Goal: Information Seeking & Learning: Learn about a topic

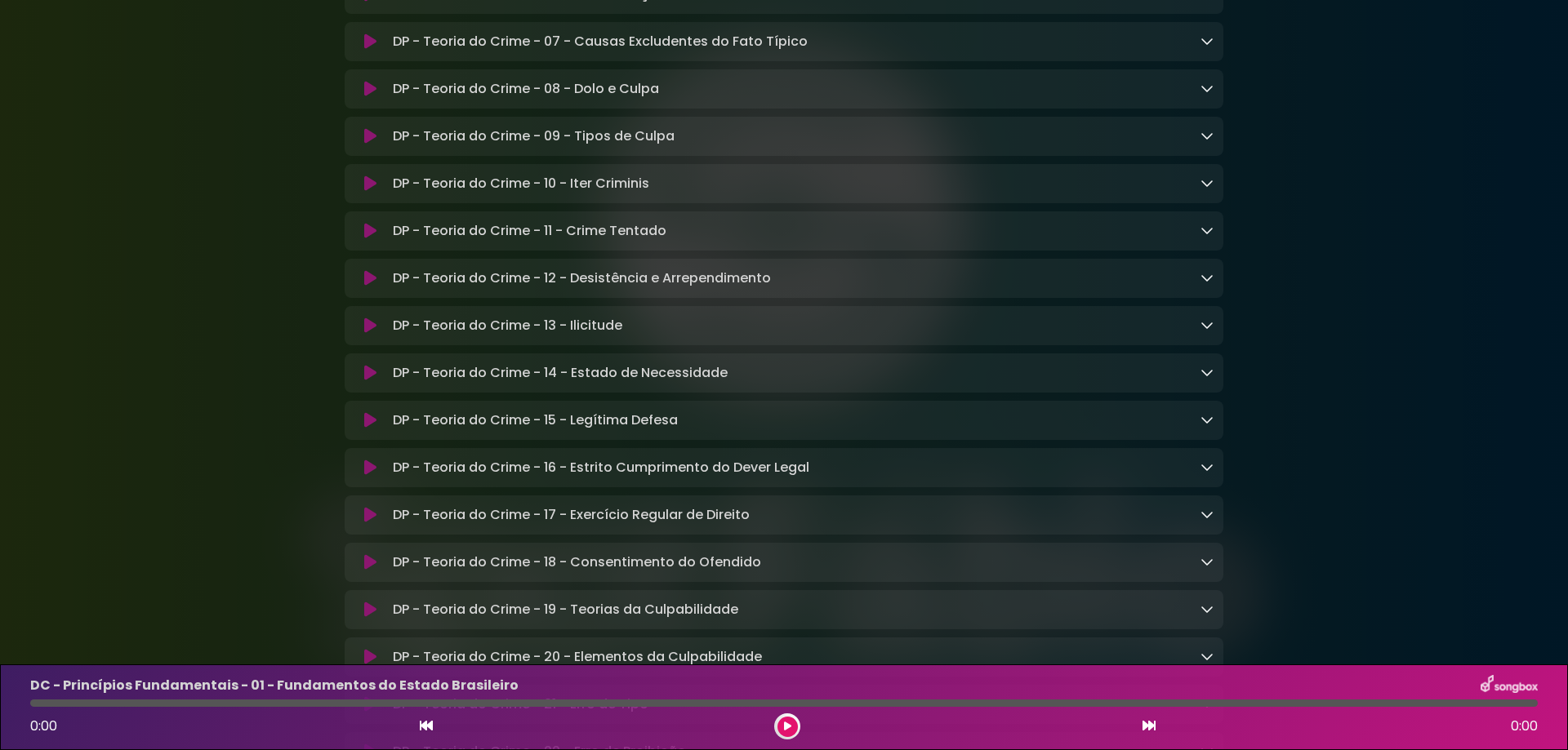
scroll to position [9581, 0]
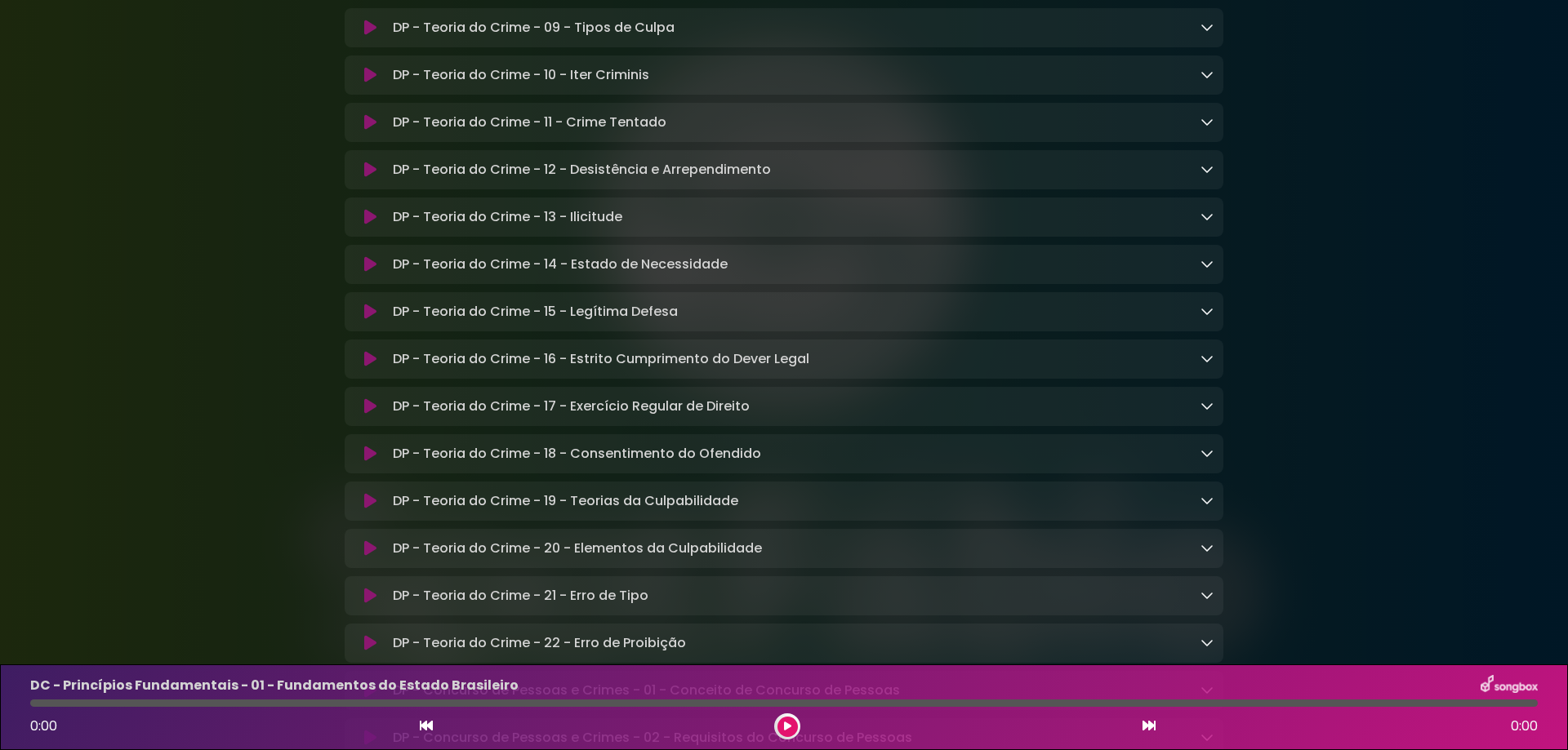
click at [361, 367] on button at bounding box center [370, 358] width 32 height 17
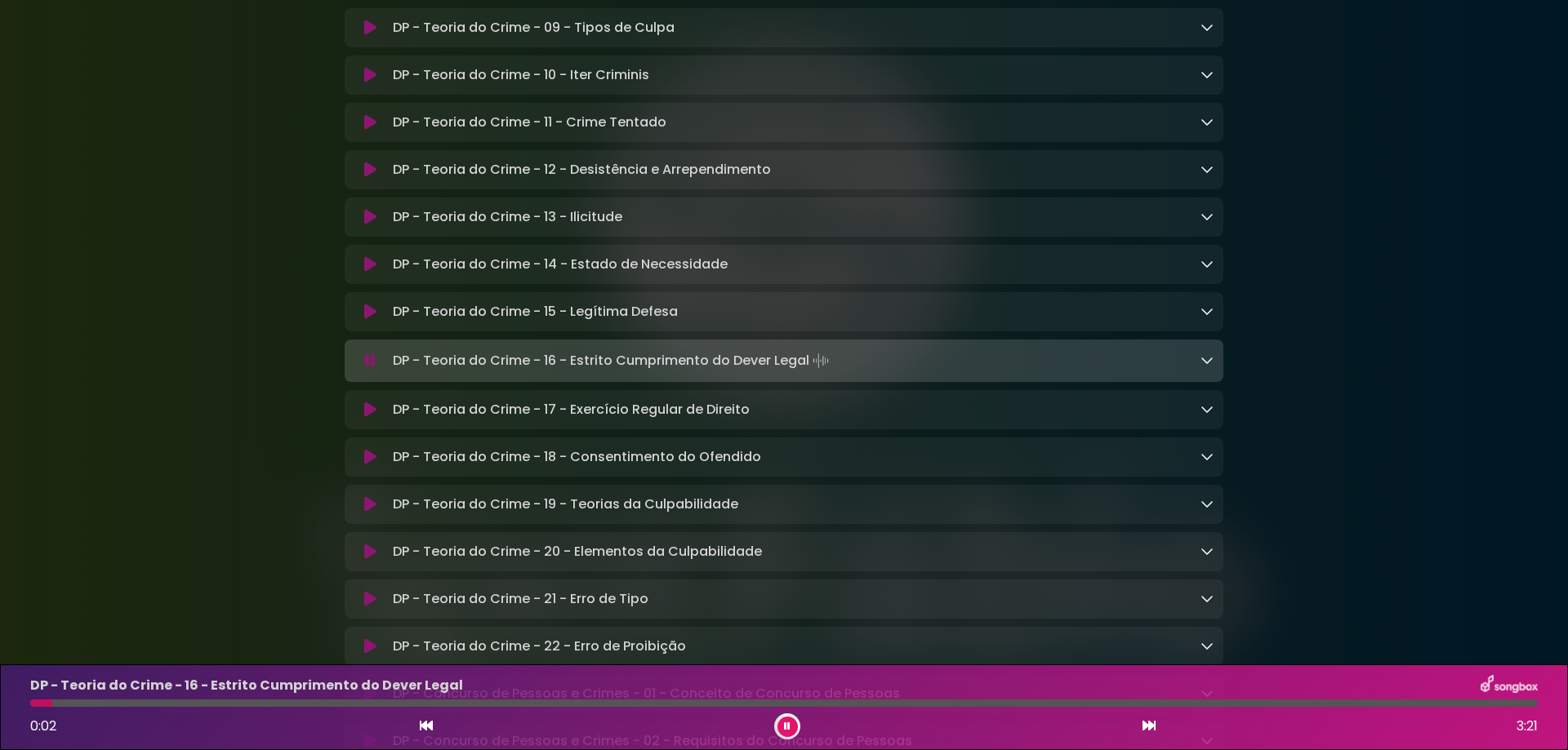
click at [370, 369] on icon at bounding box center [370, 360] width 11 height 17
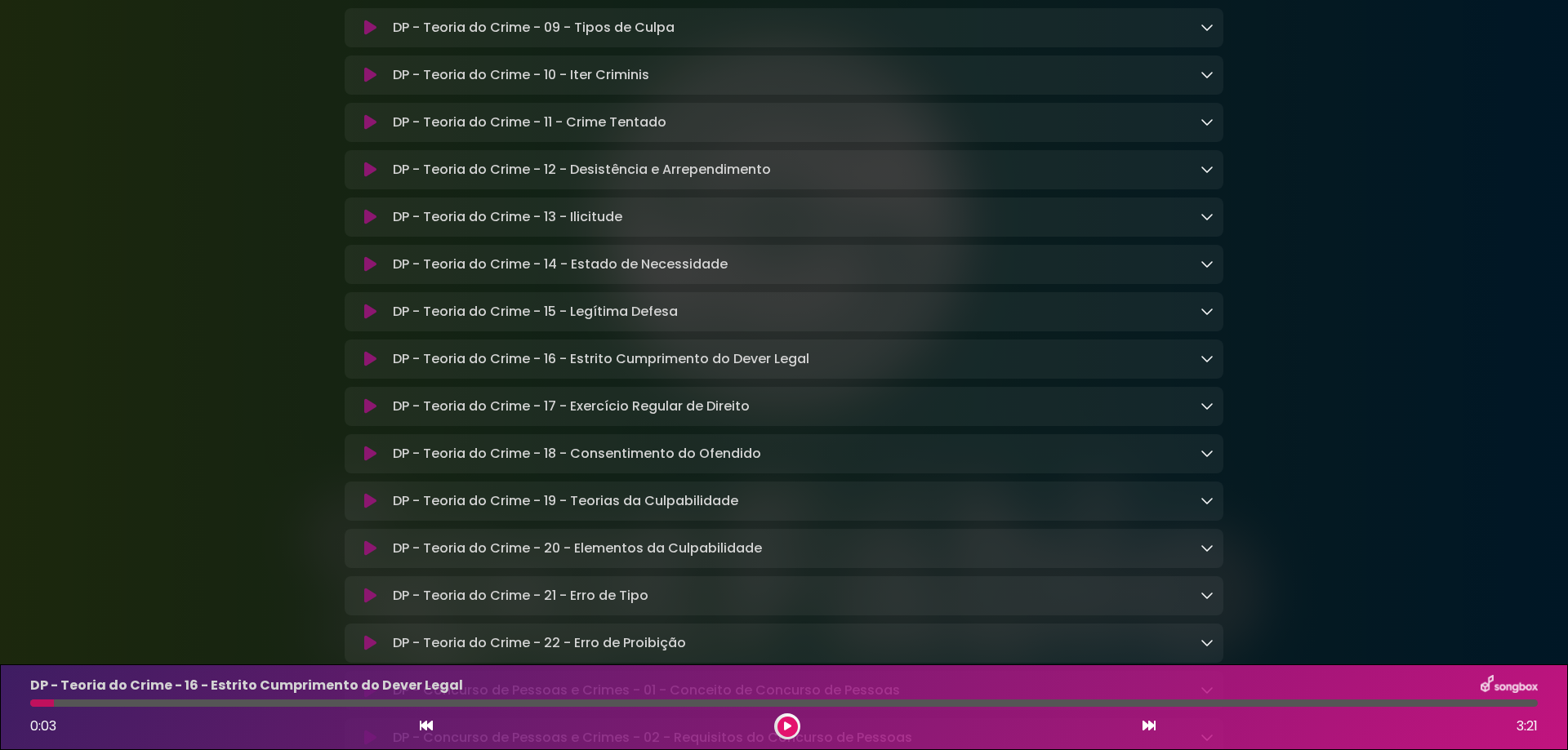
click at [1207, 365] on icon at bounding box center [1206, 357] width 13 height 13
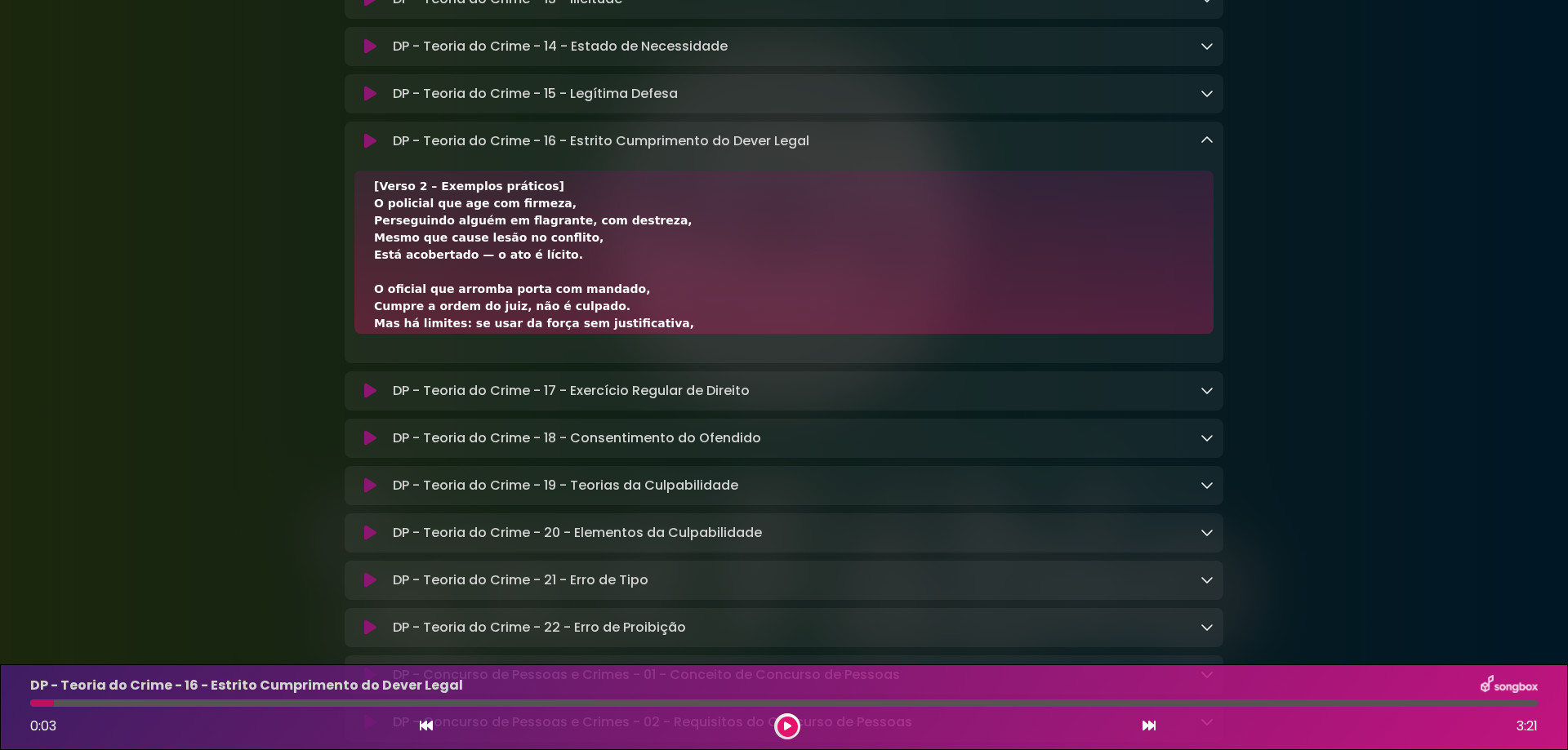
scroll to position [108, 0]
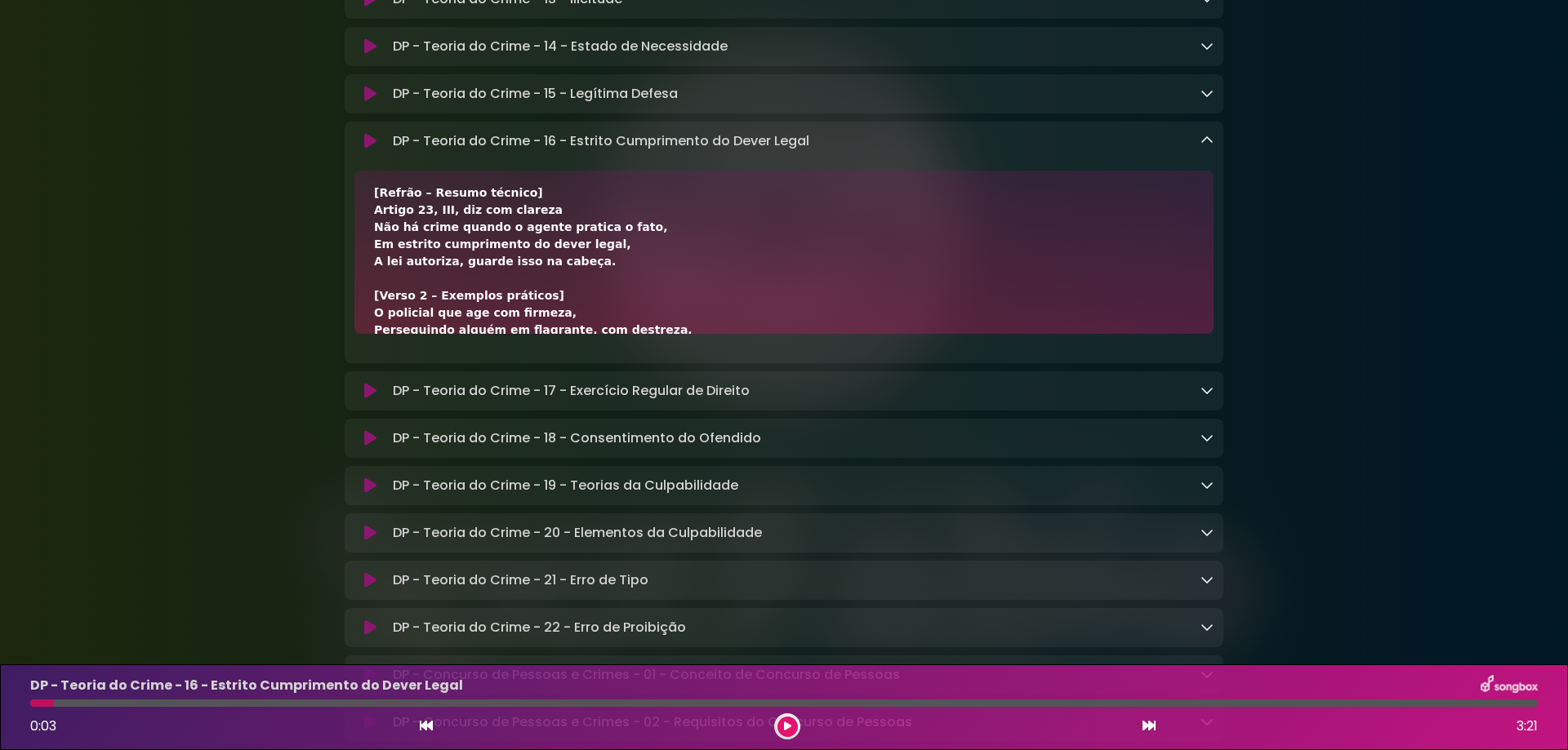
click at [796, 722] on button at bounding box center [787, 727] width 20 height 20
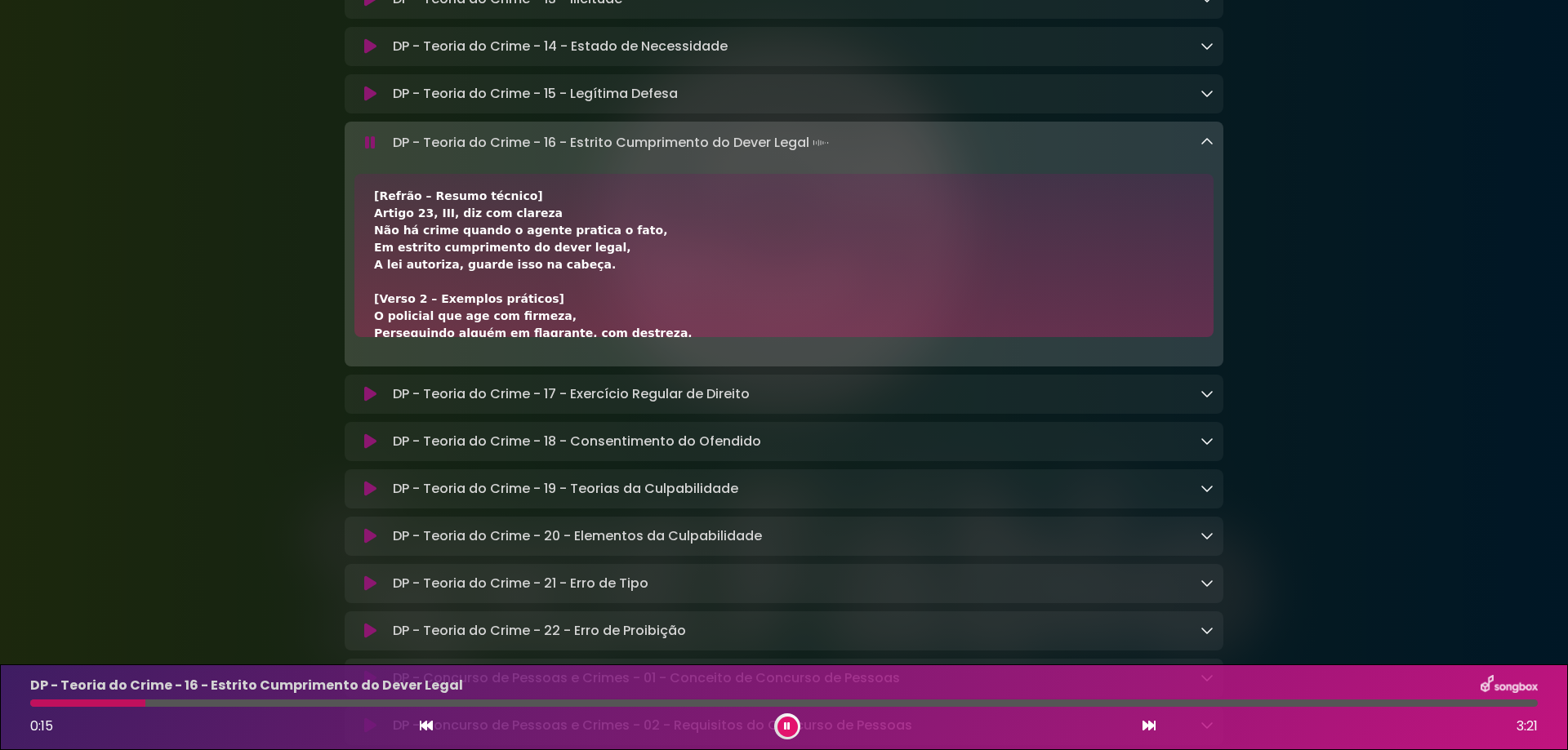
click at [395, 381] on div "[Verso 1 – Conceito geral] Se um fato típico foi praticado, Em cumprimento de d…" at bounding box center [784, 376] width 820 height 583
click at [290, 694] on p "DP - Teoria do Crime - 16 - Estrito Cumprimento do Dever Legal" at bounding box center [246, 686] width 432 height 19
click at [305, 701] on div at bounding box center [784, 703] width 1508 height 8
click at [332, 700] on div at bounding box center [185, 703] width 310 height 8
click at [791, 728] on button at bounding box center [787, 727] width 20 height 20
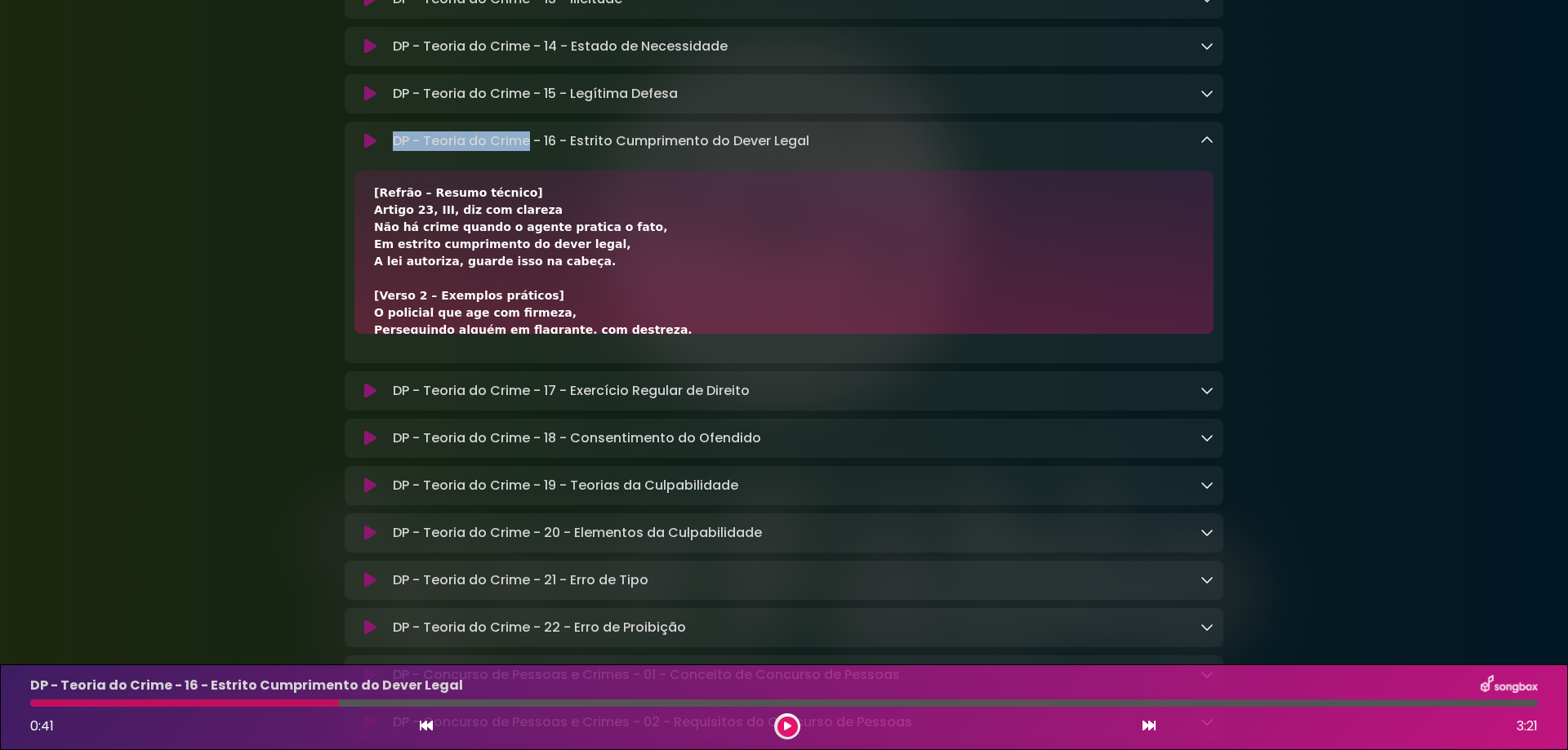
drag, startPoint x: 392, startPoint y: 305, endPoint x: 518, endPoint y: 314, distance: 126.3
click at [523, 151] on p "DP - Teoria do Crime - 16 - Estrito Cumprimento do Dever Legal Loading Track..." at bounding box center [601, 141] width 417 height 19
copy p "DP - Teoria do Crim"
drag, startPoint x: 542, startPoint y: 303, endPoint x: 989, endPoint y: 325, distance: 447.5
click at [989, 325] on div "DP - Teoria do Crime - 16 - Estrito Cumprimento do Dever Legal Loading Track..." at bounding box center [784, 243] width 878 height 242
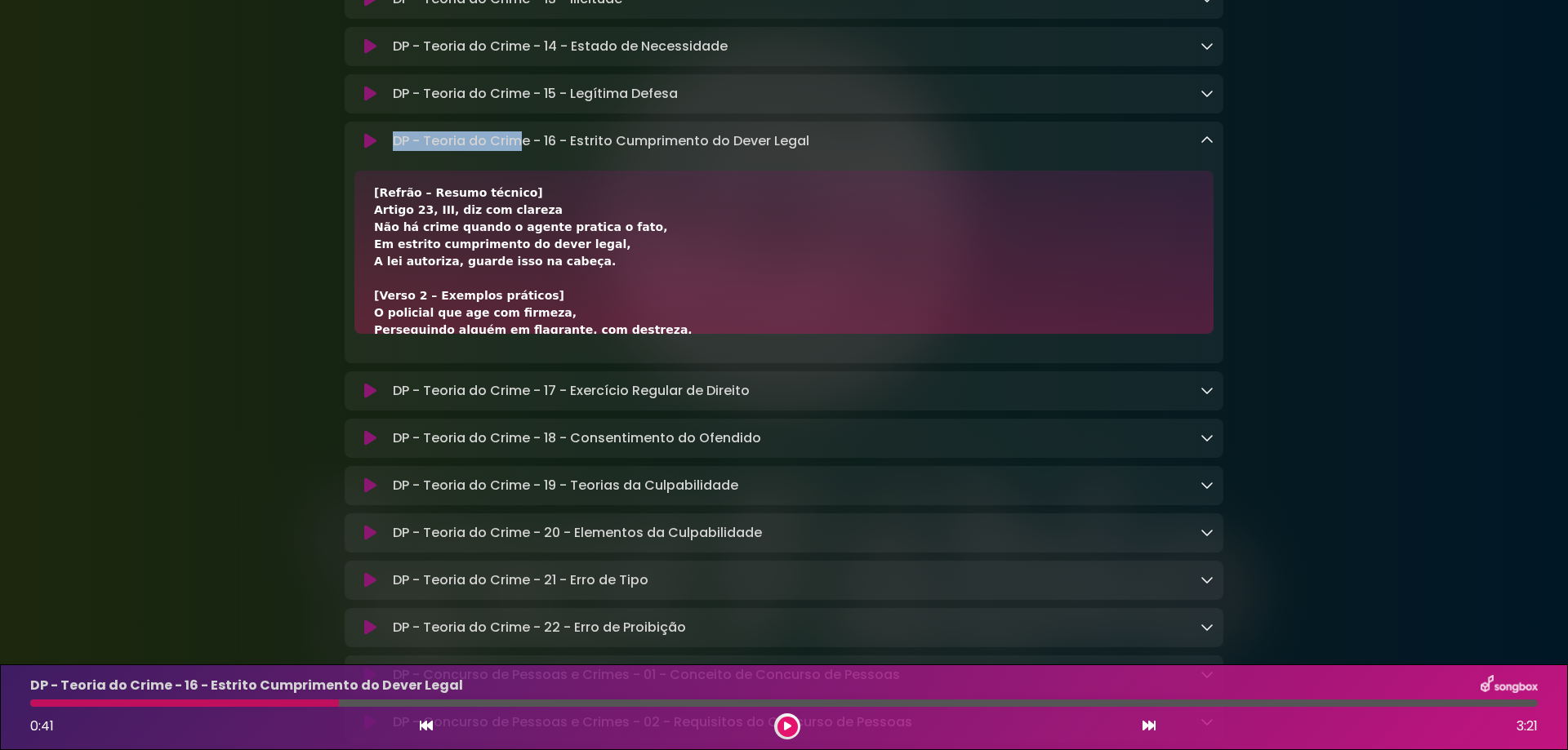
copy div "16 - Estrito Cumprimento do Dever Legal Loading Track... Your Feedback Name Ema…"
click at [595, 151] on p "DP - Teoria do Crime - 16 - Estrito Cumprimento do Dever Legal Loading Track..." at bounding box center [601, 141] width 417 height 19
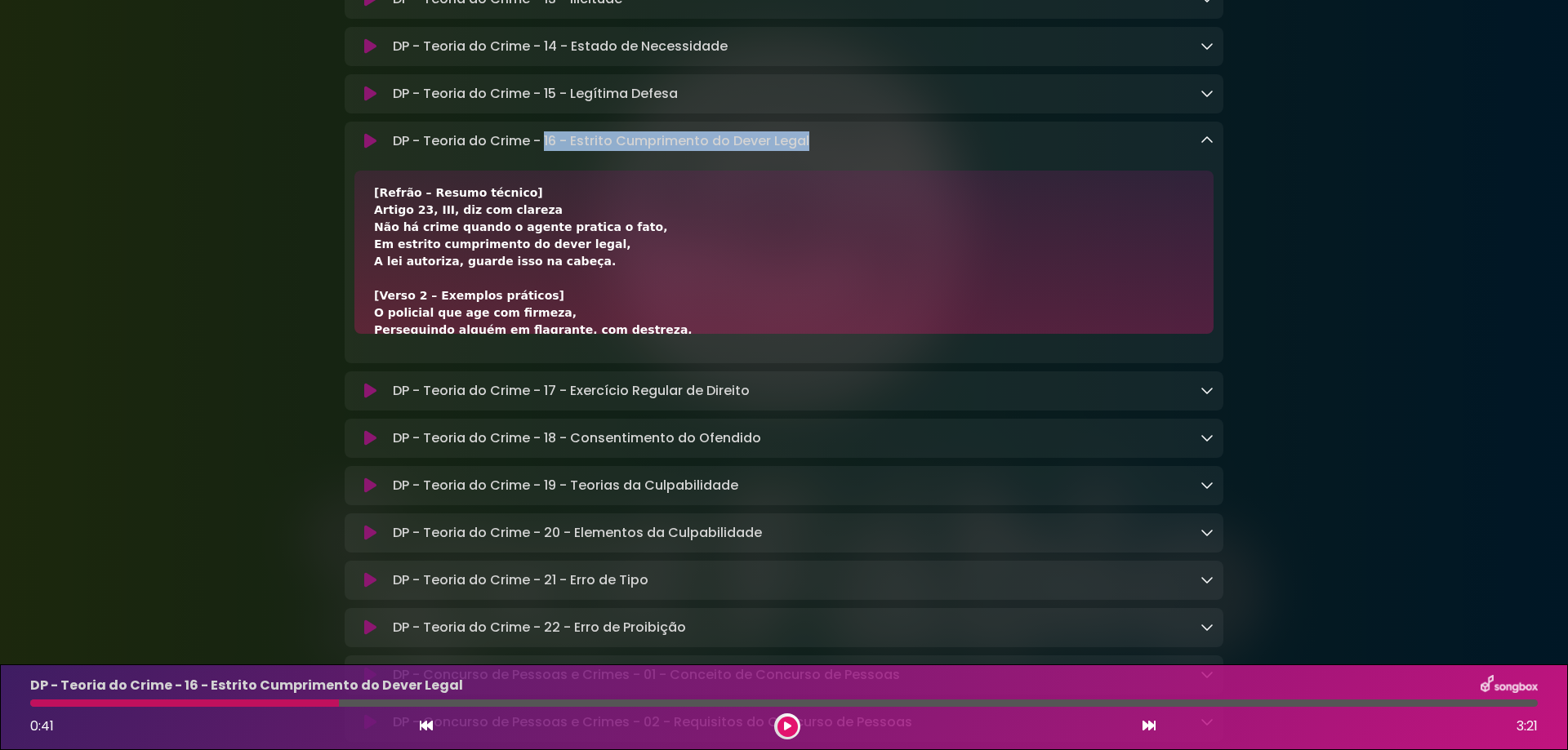
drag, startPoint x: 542, startPoint y: 304, endPoint x: 864, endPoint y: 304, distance: 322.0
click at [864, 151] on div "DP - Teoria do Crime - 16 - Estrito Cumprimento do Dever Legal Loading Track..." at bounding box center [800, 141] width 827 height 19
drag, startPoint x: 371, startPoint y: 376, endPoint x: 533, endPoint y: 376, distance: 162.0
click at [533, 334] on div "[Verso 1 – Conceito geral] Se um fato típico foi praticado, Em cumprimento de d…" at bounding box center [784, 252] width 859 height 164
copy div "Artigo 23, III, diz com clareza"
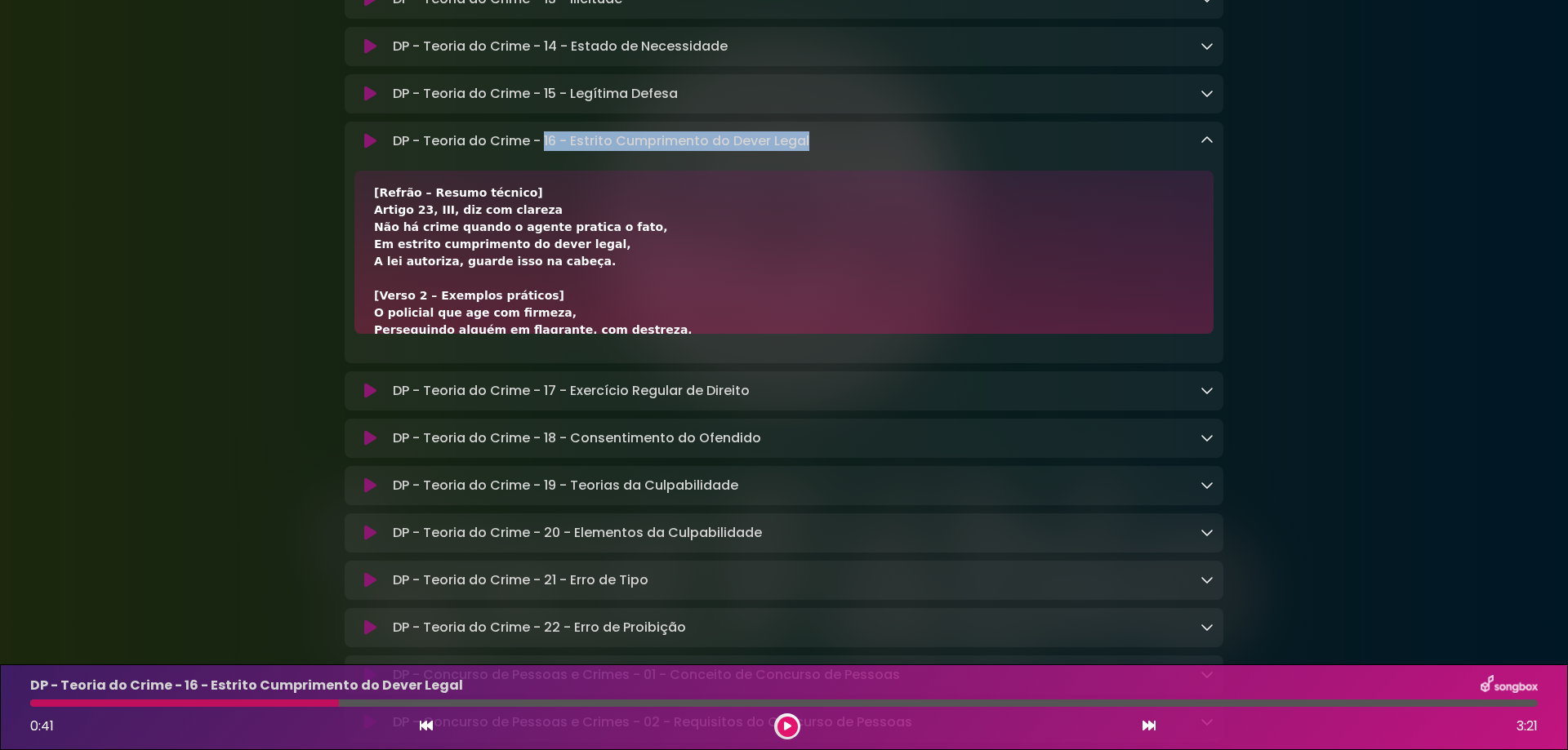
drag, startPoint x: 376, startPoint y: 392, endPoint x: 617, endPoint y: 390, distance: 241.0
click at [617, 390] on div "[Verso 1 – Conceito geral] Se um fato típico foi praticado, Em cumprimento de d…" at bounding box center [784, 373] width 820 height 583
copy div "Não há crime quando o agente pratica o fato,"
drag, startPoint x: 373, startPoint y: 411, endPoint x: 623, endPoint y: 410, distance: 250.0
click at [623, 334] on div "[Verso 1 – Conceito geral] Se um fato típico foi praticado, Em cumprimento de d…" at bounding box center [784, 252] width 859 height 164
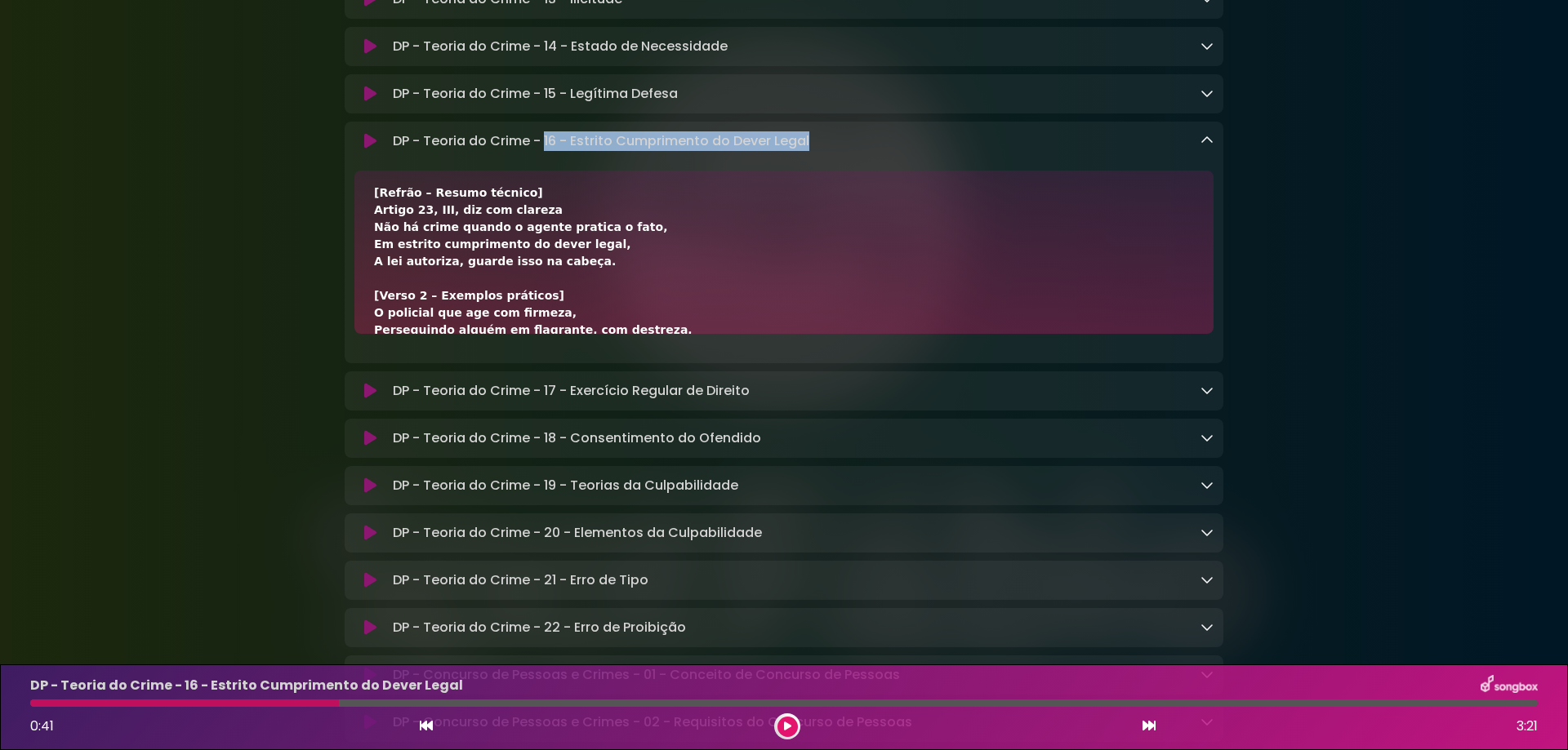
copy div "Em estrito cumprimento do dever legal,"
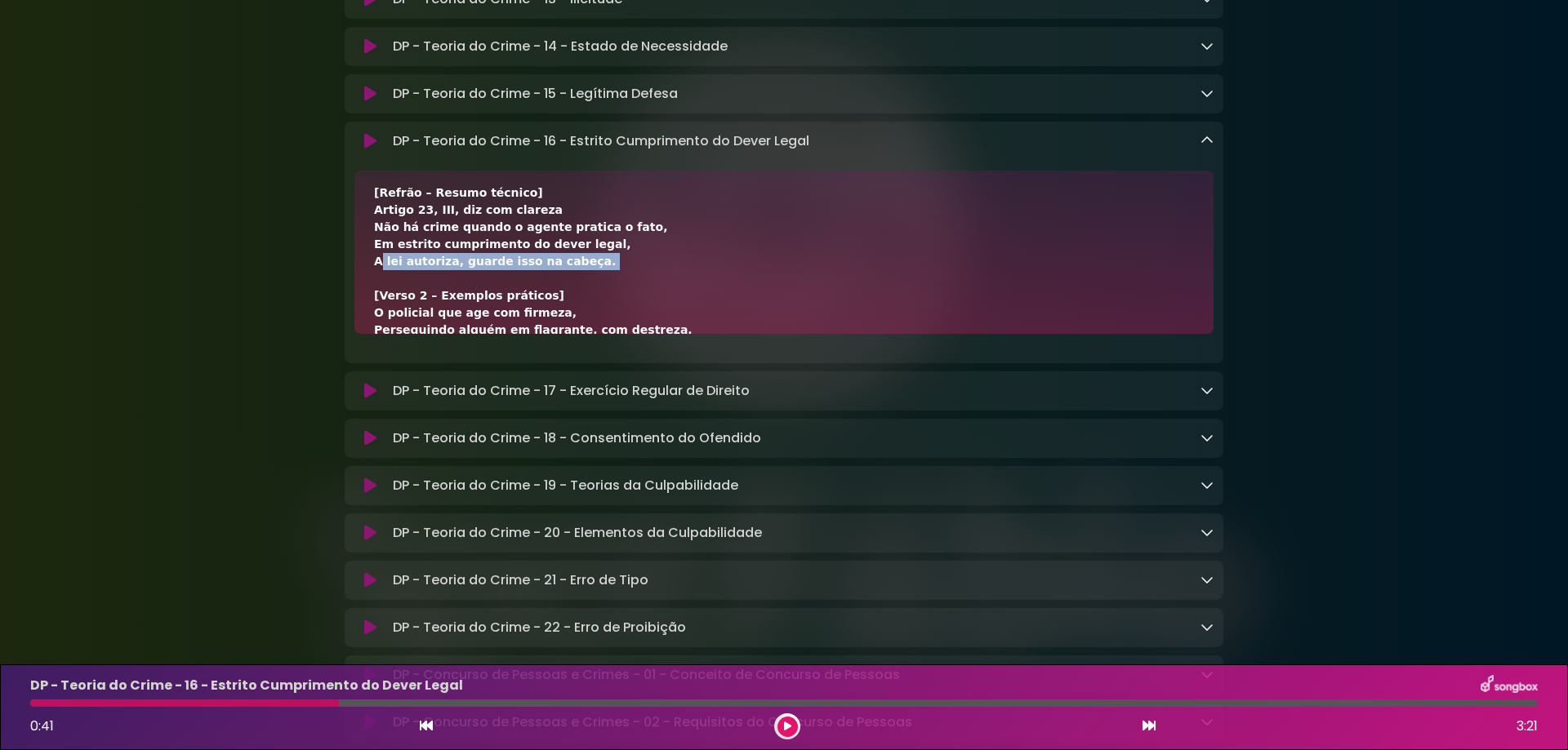
drag, startPoint x: 365, startPoint y: 429, endPoint x: 589, endPoint y: 438, distance: 224.2
click at [589, 334] on div "[Verso 1 – Conceito geral] Se um fato típico foi praticado, Em cumprimento de d…" at bounding box center [784, 252] width 859 height 164
copy div "A lei autoriza, guarde isso na cabeça."
click at [498, 412] on div "[Verso 1 – Conceito geral] Se um fato típico foi praticado, Em cumprimento de d…" at bounding box center [784, 373] width 820 height 583
